Goal: Task Accomplishment & Management: Use online tool/utility

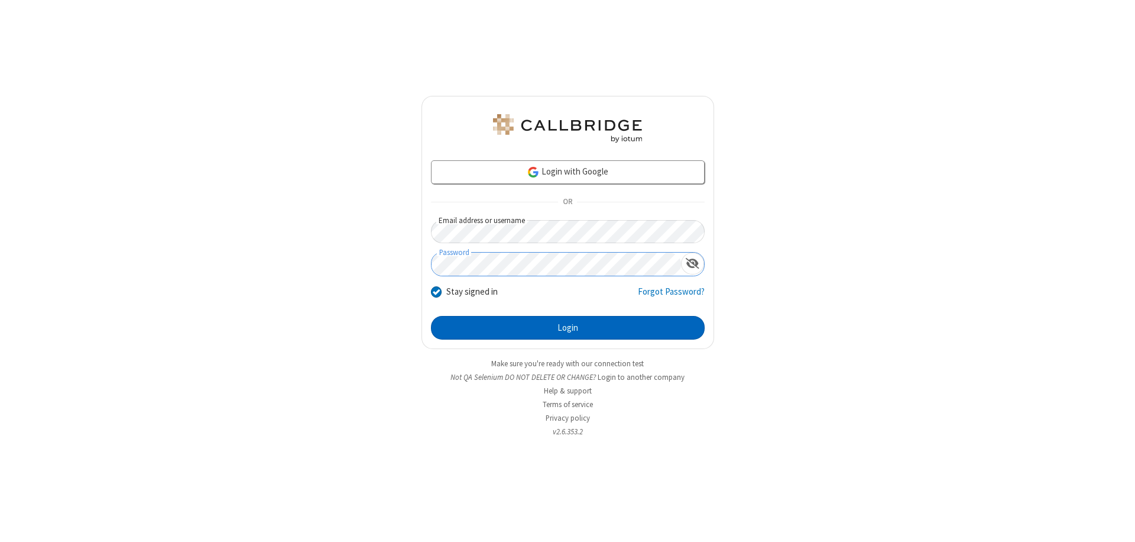
click at [568, 328] on button "Login" at bounding box center [568, 328] width 274 height 24
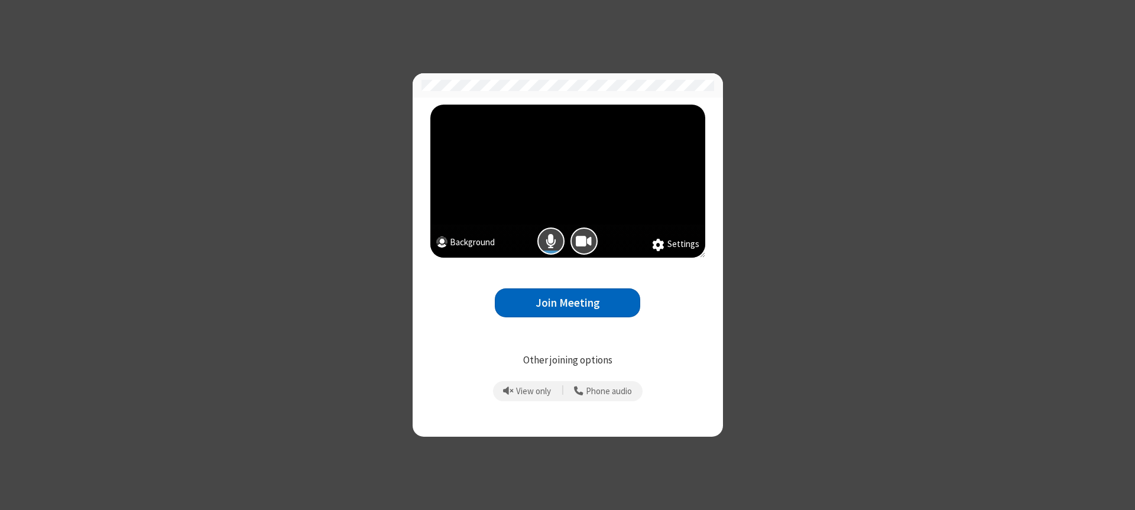
click at [568, 303] on button "Join Meeting" at bounding box center [567, 303] width 145 height 29
